Goal: Transaction & Acquisition: Purchase product/service

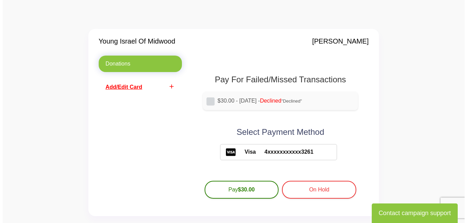
scroll to position [34, 0]
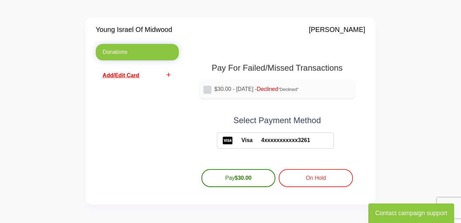
click at [135, 76] on span "Add/Edit Card" at bounding box center [121, 76] width 37 height 6
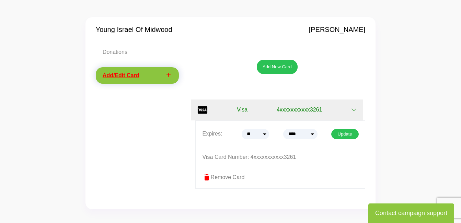
click at [355, 108] on icon "button" at bounding box center [354, 109] width 5 height 5
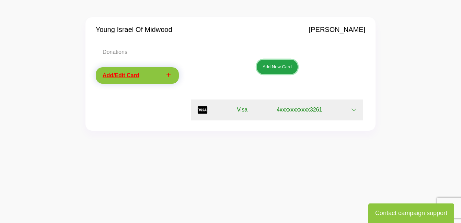
click at [283, 64] on button "Add New Card" at bounding box center [277, 67] width 41 height 14
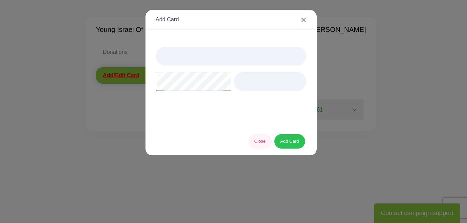
click at [211, 114] on div at bounding box center [231, 82] width 151 height 70
click at [281, 142] on button "Add Card" at bounding box center [289, 141] width 31 height 14
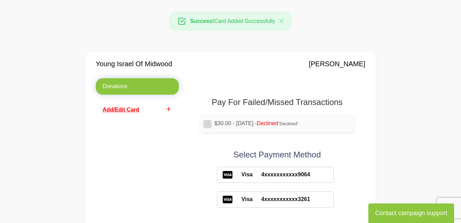
scroll to position [34, 0]
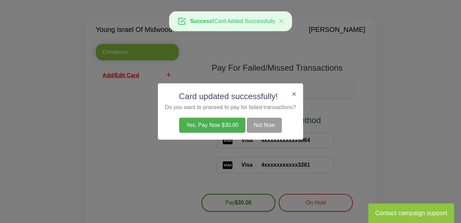
drag, startPoint x: 196, startPoint y: 127, endPoint x: 192, endPoint y: 128, distance: 4.1
click at [192, 128] on button "Yes, Pay Now $30.00" at bounding box center [212, 125] width 66 height 15
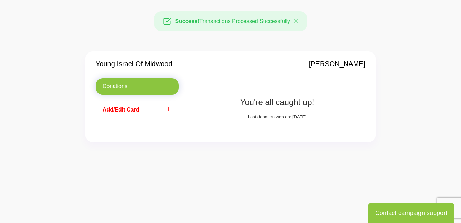
scroll to position [34, 0]
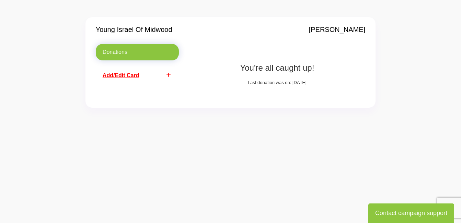
click at [132, 76] on span "Add/Edit Card" at bounding box center [121, 76] width 37 height 6
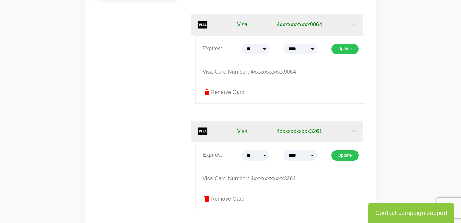
scroll to position [137, 0]
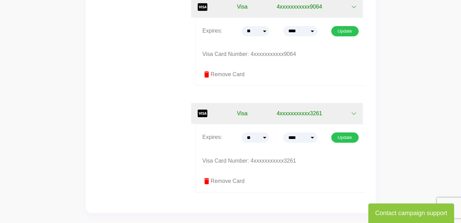
click at [205, 182] on span "delete" at bounding box center [207, 181] width 8 height 8
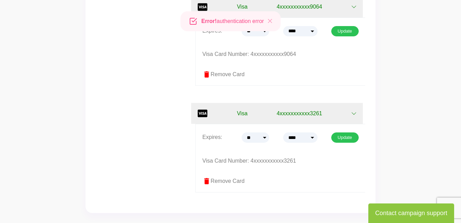
click at [225, 181] on label "delete Remove Card" at bounding box center [281, 181] width 157 height 8
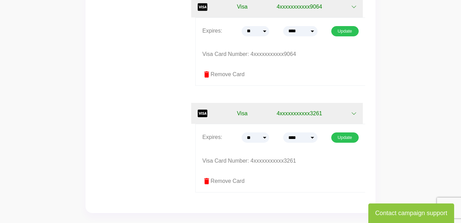
click at [225, 181] on label "delete Remove Card" at bounding box center [281, 181] width 157 height 8
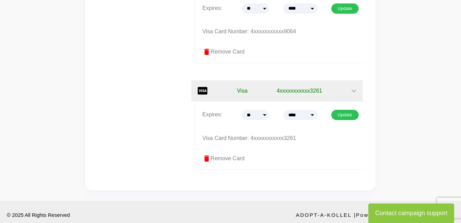
scroll to position [172, 0]
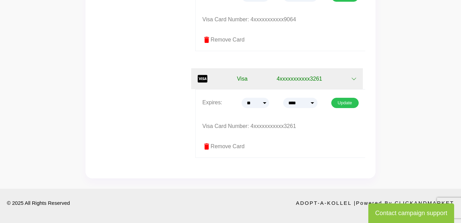
click at [208, 143] on span "delete" at bounding box center [207, 147] width 8 height 8
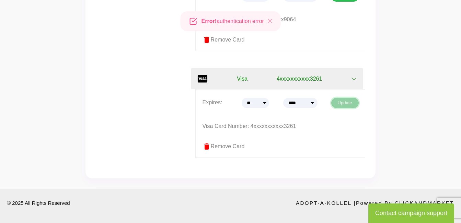
click at [349, 105] on button "Update" at bounding box center [345, 103] width 27 height 10
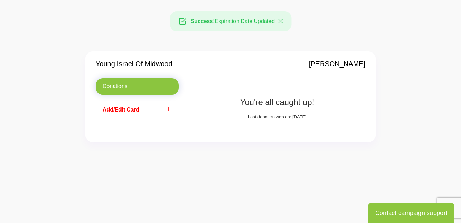
scroll to position [82, 0]
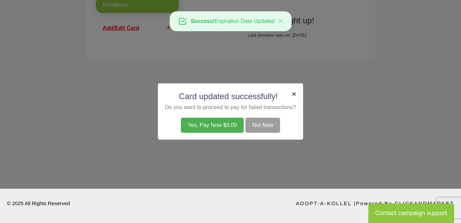
click at [296, 91] on span "×" at bounding box center [294, 94] width 4 height 8
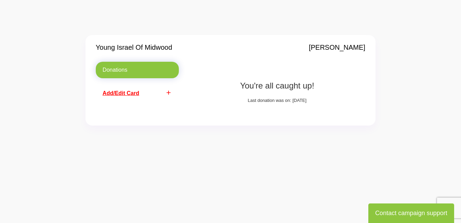
scroll to position [0, 0]
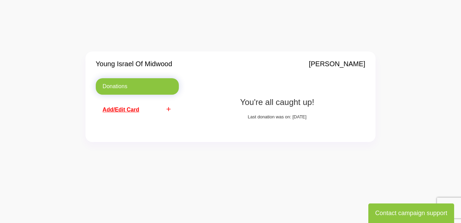
click at [118, 109] on span "Add/Edit Card" at bounding box center [121, 110] width 37 height 6
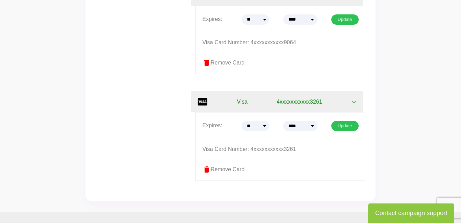
scroll to position [172, 0]
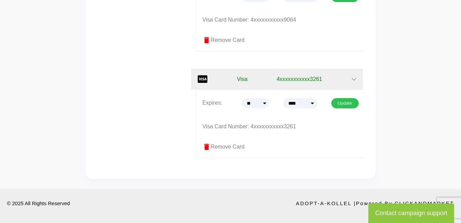
click at [206, 144] on span "delete" at bounding box center [207, 147] width 8 height 8
click at [219, 144] on label "delete Remove Card" at bounding box center [281, 147] width 157 height 8
click at [358, 77] on button "Visa 4xxxxxxxxxxx3261" at bounding box center [277, 79] width 172 height 21
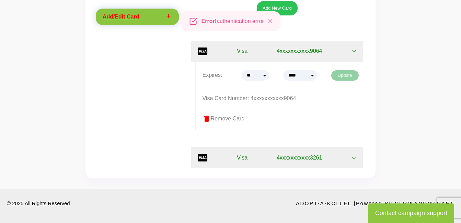
scroll to position [93, 0]
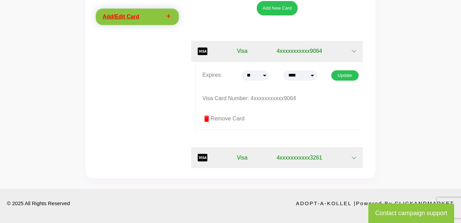
click at [354, 157] on icon "button" at bounding box center [354, 157] width 5 height 5
